Goal: Use online tool/utility: Utilize a website feature to perform a specific function

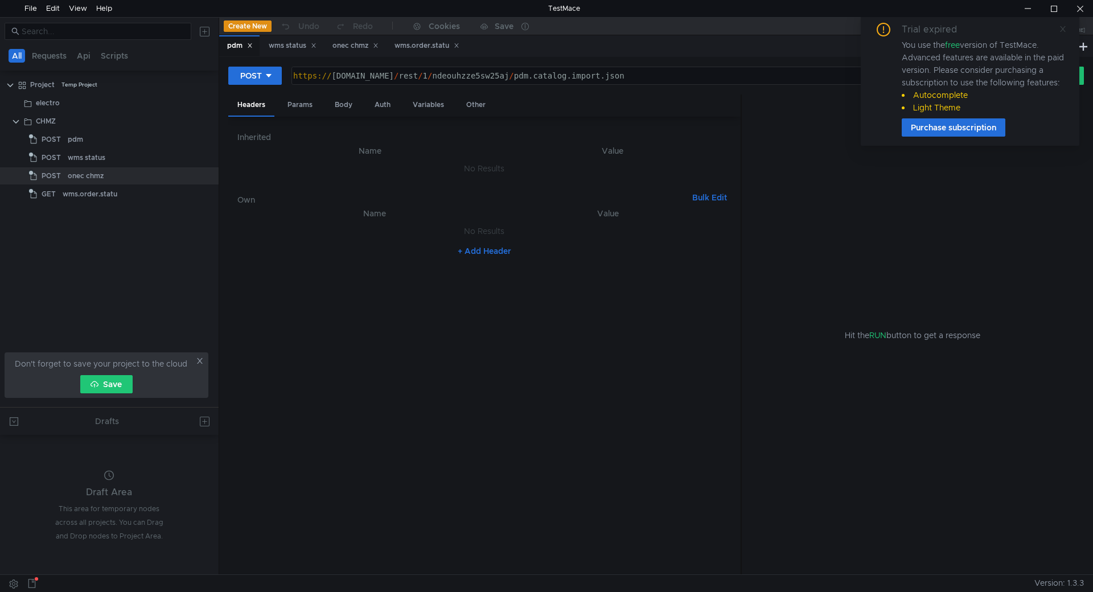
click at [1060, 32] on icon at bounding box center [1063, 29] width 8 height 8
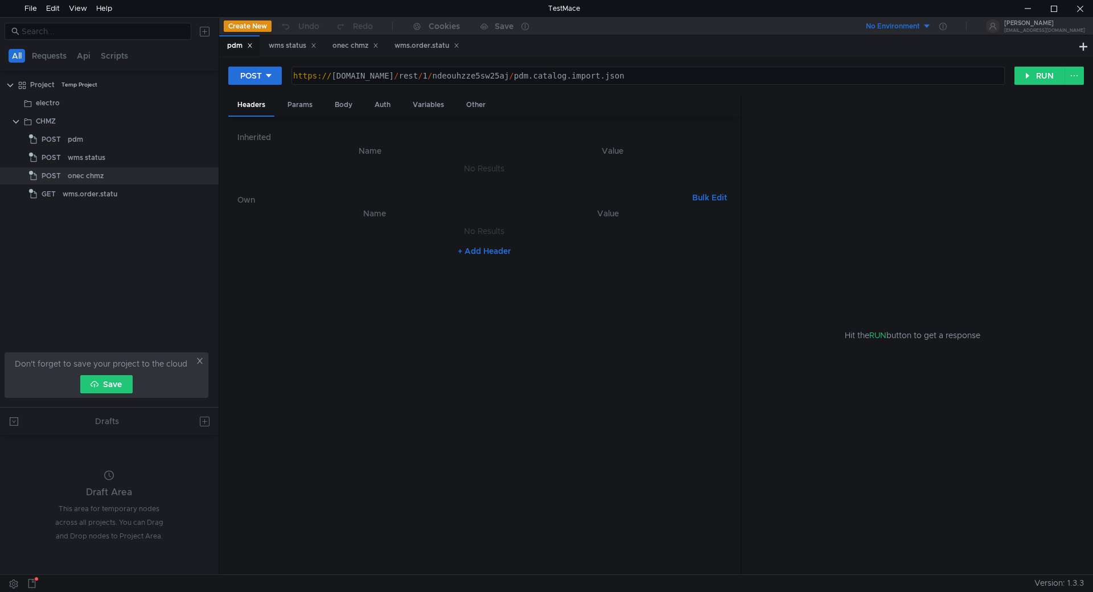
click at [496, 44] on div "pdm wms status onec chmz wms.order.statu" at bounding box center [647, 46] width 857 height 22
click at [60, 118] on div "CHMZ" at bounding box center [111, 121] width 150 height 17
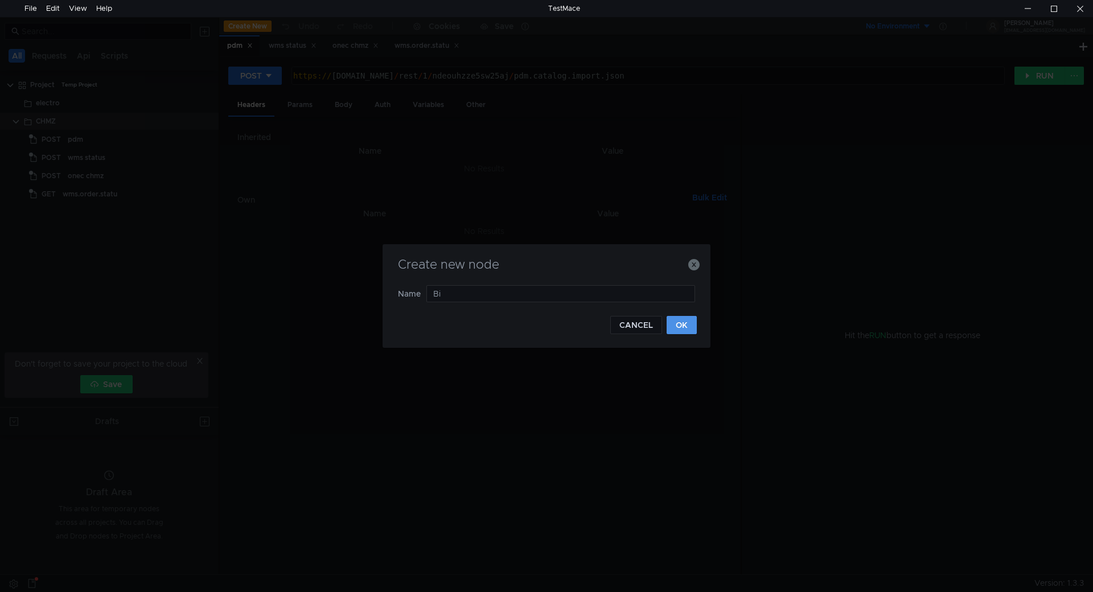
type input "Bi"
click at [676, 323] on button "OK" at bounding box center [682, 325] width 30 height 18
type input "OneS"
type input "Wms"
click at [675, 322] on button "OK" at bounding box center [682, 325] width 30 height 18
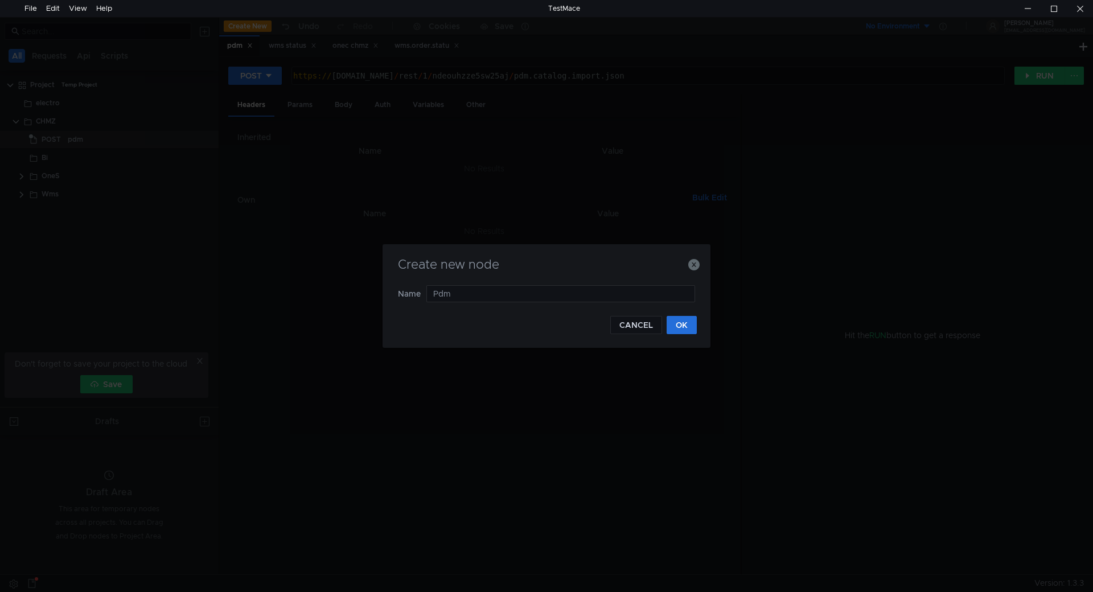
type input "Pdm"
click at [687, 329] on button "OK" at bounding box center [682, 325] width 30 height 18
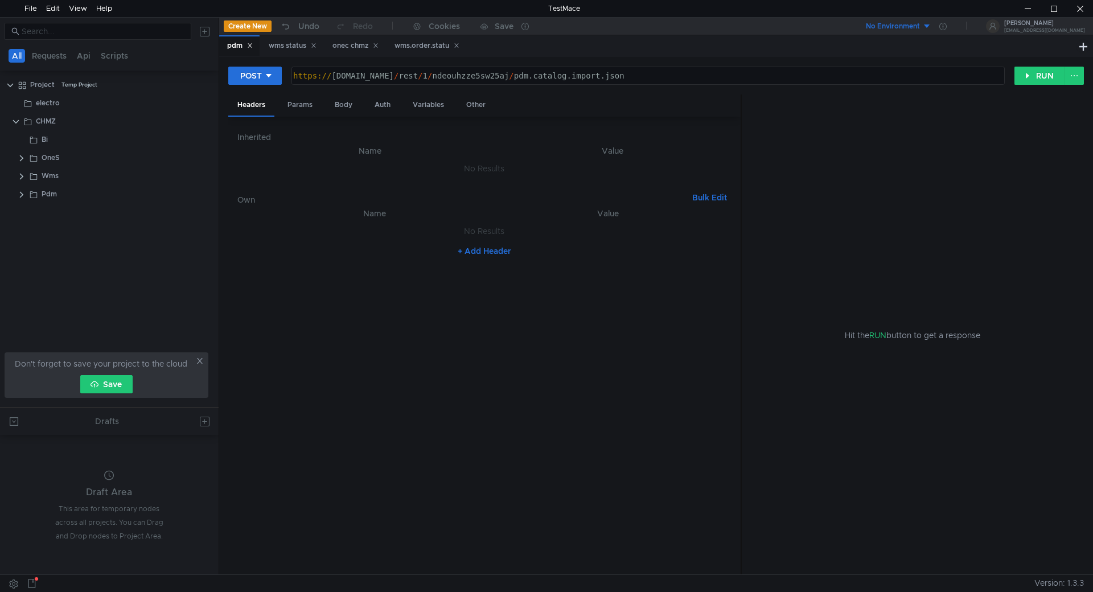
drag, startPoint x: 90, startPoint y: 240, endPoint x: 82, endPoint y: 231, distance: 12.5
click at [90, 241] on tree-viewport "Project Temp Project electro CHMZ Bi OneS Wms" at bounding box center [109, 241] width 219 height 332
click at [22, 192] on clr-icon at bounding box center [21, 194] width 9 height 9
click at [18, 195] on clr-icon at bounding box center [21, 194] width 9 height 9
click at [19, 175] on clr-icon at bounding box center [21, 176] width 9 height 9
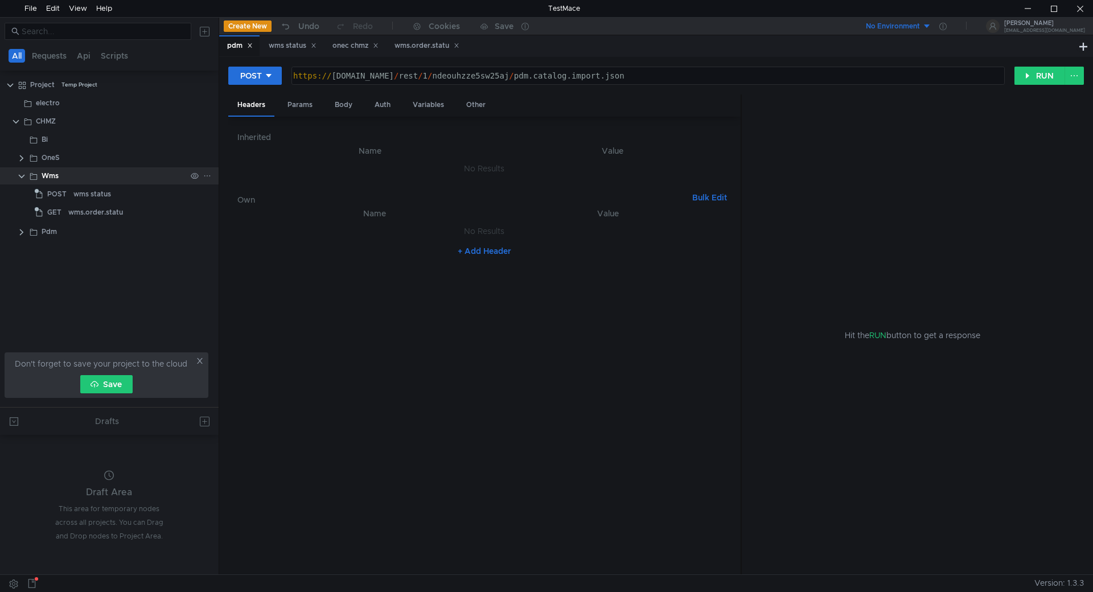
click at [20, 174] on clr-icon at bounding box center [21, 176] width 9 height 9
click at [20, 162] on clr-icon at bounding box center [21, 158] width 9 height 9
click at [20, 160] on clr-icon at bounding box center [21, 158] width 9 height 9
click at [56, 138] on div "Bi" at bounding box center [114, 139] width 145 height 17
click at [207, 136] on icon at bounding box center [207, 140] width 8 height 8
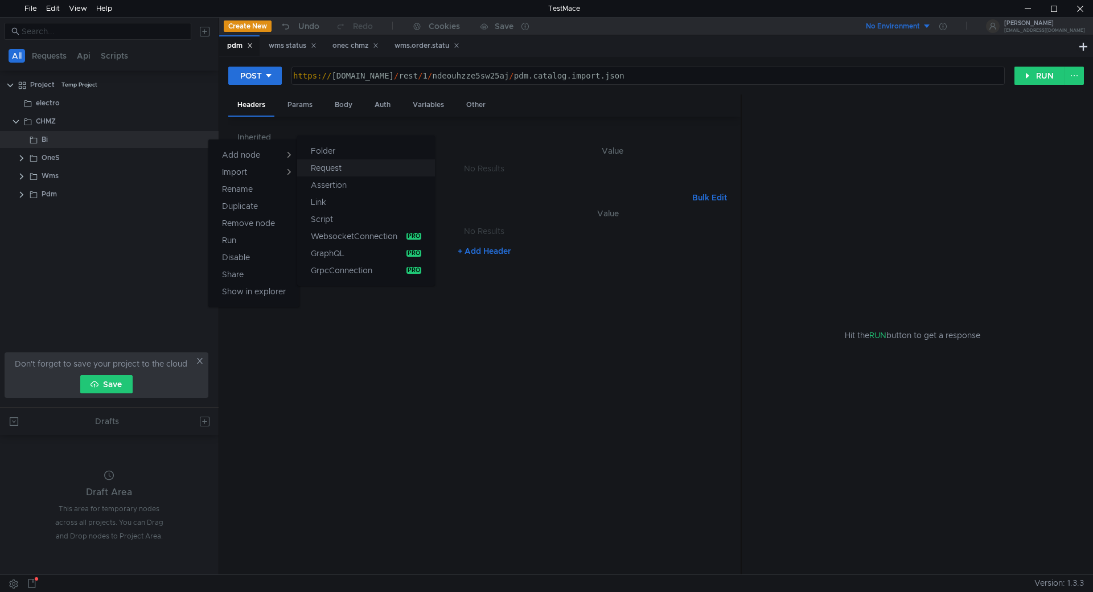
click at [353, 162] on button "Request" at bounding box center [366, 167] width 138 height 17
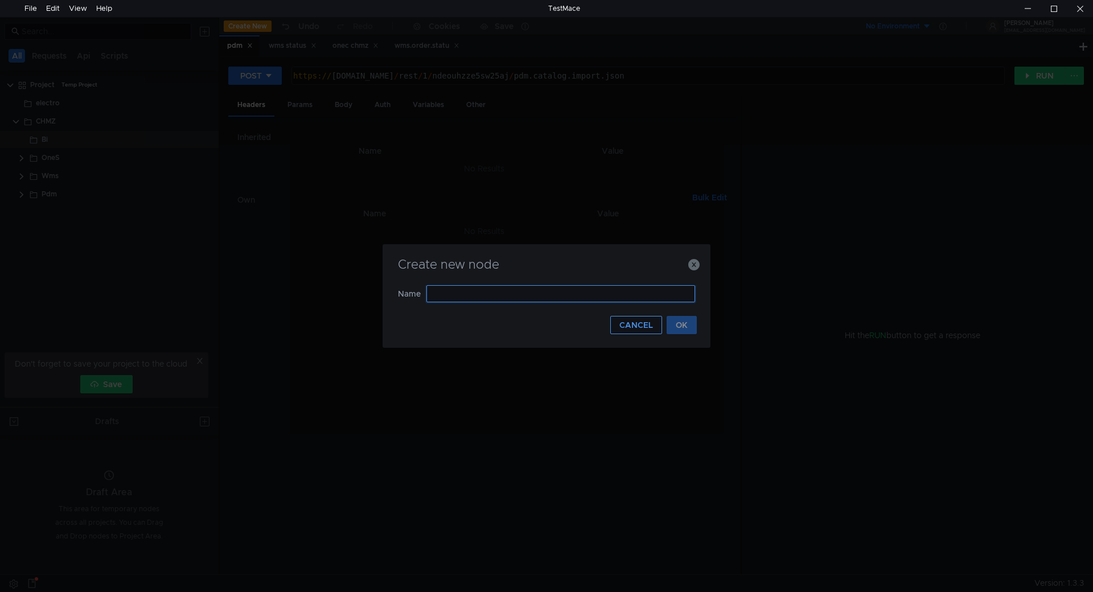
paste input "bi.stock.point"
type input "bi.stock.point"
click at [685, 325] on button "OK" at bounding box center [682, 325] width 30 height 18
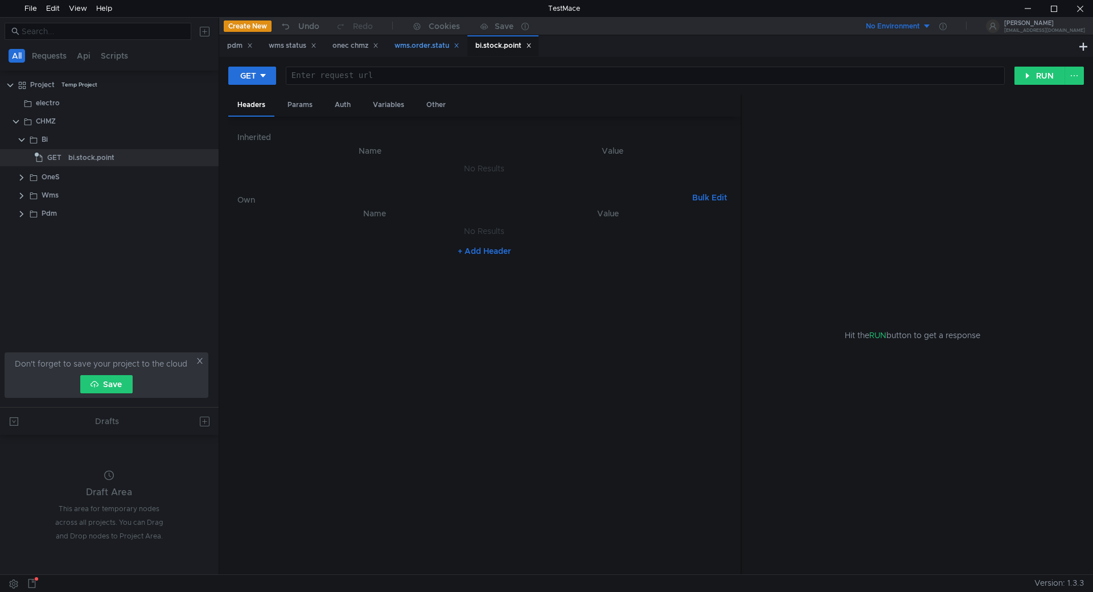
click at [424, 44] on div "wms.order.statu" at bounding box center [427, 46] width 65 height 12
click at [354, 52] on div "onec chmz" at bounding box center [356, 46] width 46 height 12
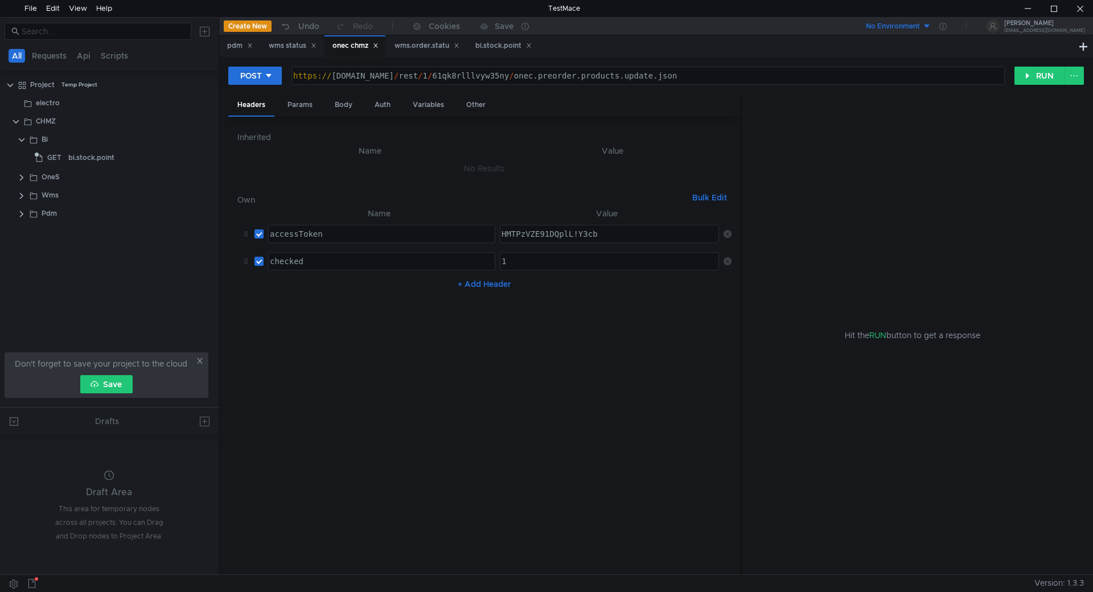
type textarea "[URL][DOMAIN_NAME]"
click at [445, 75] on div "https:// [DOMAIN_NAME] / rest / 1 / 61qk8rlllvyw35ny / onec.preorder.products.u…" at bounding box center [647, 84] width 712 height 27
drag, startPoint x: 527, startPoint y: 73, endPoint x: 192, endPoint y: 72, distance: 335.4
click at [192, 72] on as-split "All Requests Api Scripts Project Temp Project electro CHMZ Bi GET bi.stock.poin…" at bounding box center [546, 295] width 1093 height 557
click at [506, 38] on div "bi.stock.point" at bounding box center [502, 45] width 71 height 21
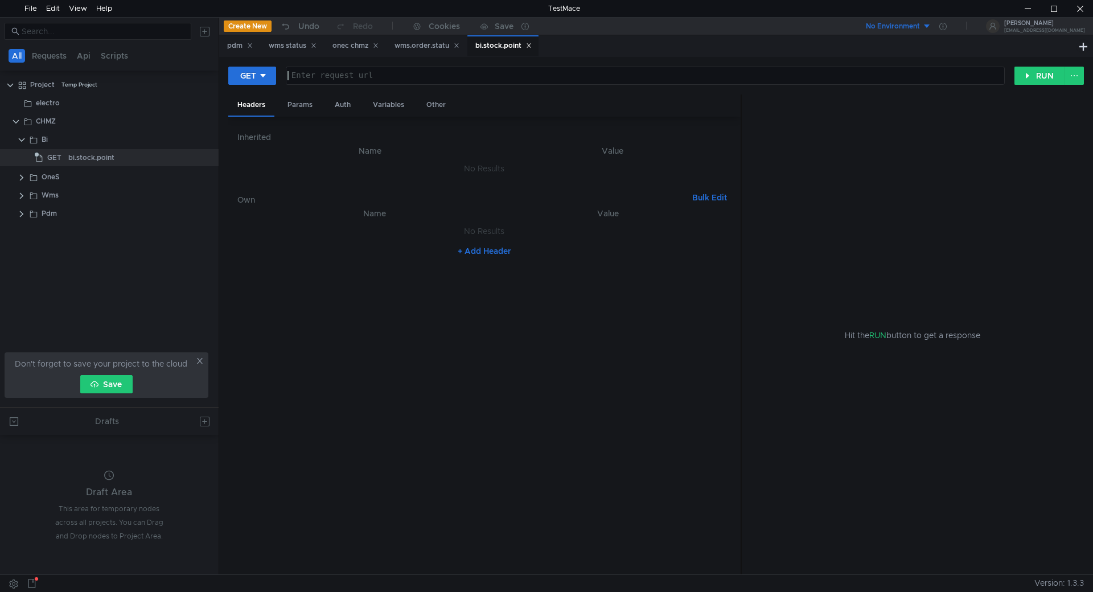
click at [338, 71] on div "Enter request url" at bounding box center [648, 75] width 713 height 9
paste textarea "[URL][DOMAIN_NAME]"
drag, startPoint x: 358, startPoint y: 75, endPoint x: 366, endPoint y: 75, distance: 7.4
click at [366, 75] on div "https:// [DOMAIN_NAME] / rest / 1 / 61qk8rlllvyw35ny /" at bounding box center [644, 84] width 718 height 27
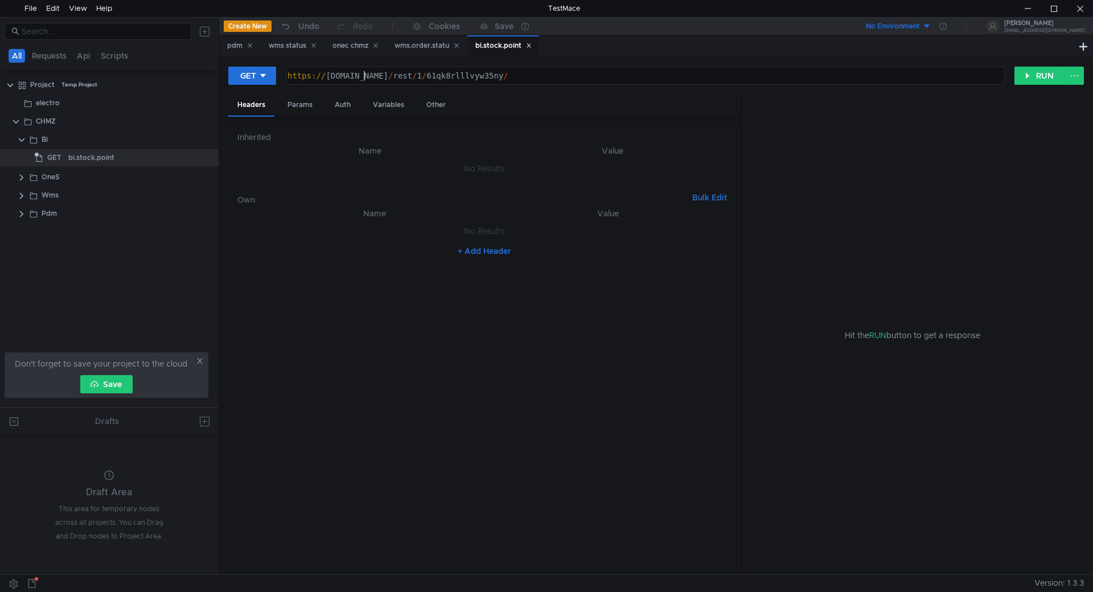
click at [470, 77] on div "https:// [DOMAIN_NAME] / rest / 1 / 61qk8rlllvyw35ny /" at bounding box center [644, 84] width 718 height 27
paste textarea "x52s1bfsdve9m7d1kybr1pdj1dzlirc0"
type textarea "[URL][DOMAIN_NAME]"
click at [365, 42] on div "onec chmz" at bounding box center [356, 46] width 46 height 12
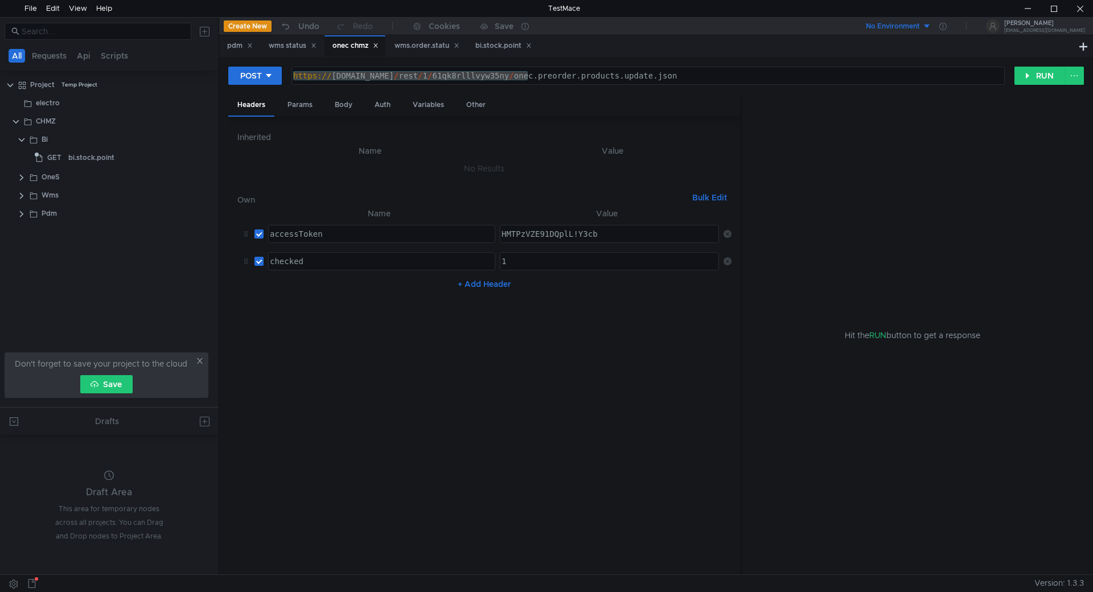
click at [467, 75] on div "https:// [DOMAIN_NAME] / rest / 1 / 61qk8rlllvyw35ny / onec.preorder.products.u…" at bounding box center [648, 75] width 712 height 17
click at [467, 75] on div "https:// [DOMAIN_NAME] / rest / 1 / 61qk8rlllvyw35ny / onec.preorder.products.u…" at bounding box center [647, 84] width 712 height 27
